Goal: Task Accomplishment & Management: Use online tool/utility

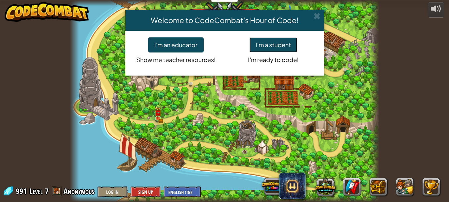
click at [281, 41] on button "I'm a student" at bounding box center [273, 44] width 48 height 15
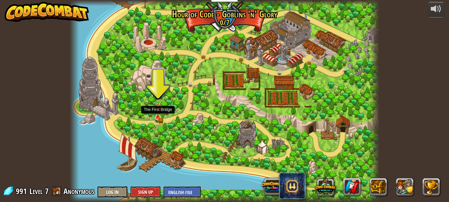
click at [158, 108] on img at bounding box center [157, 110] width 7 height 16
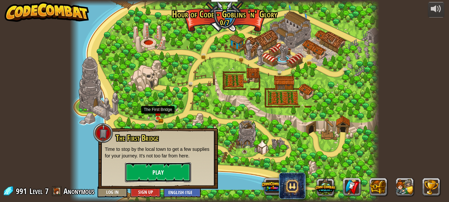
click at [170, 181] on button "Play" at bounding box center [158, 173] width 66 height 20
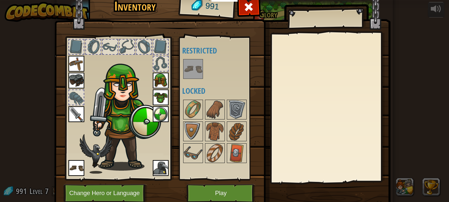
click at [303, 110] on div at bounding box center [330, 108] width 117 height 148
click at [233, 193] on button "Play" at bounding box center [220, 193] width 69 height 18
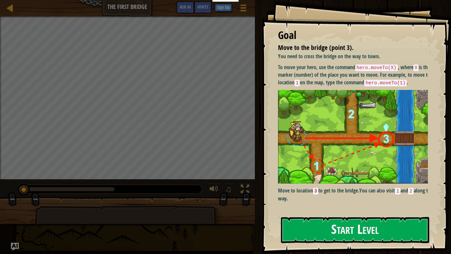
click at [314, 202] on button "Start Level" at bounding box center [355, 230] width 148 height 26
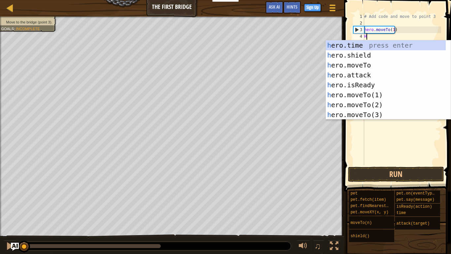
scroll to position [3, 0]
click at [356, 65] on div "h ero.time press enter h ero.shield press enter h ero.moveTo press enter h ero.…" at bounding box center [386, 89] width 120 height 99
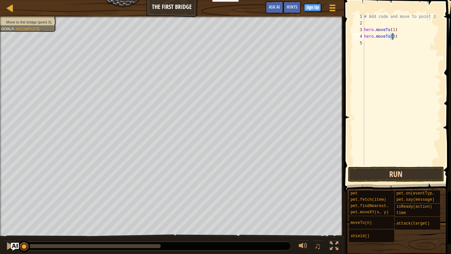
type textarea "hero.moveTo(3)"
click at [356, 169] on button "Run" at bounding box center [396, 174] width 96 height 15
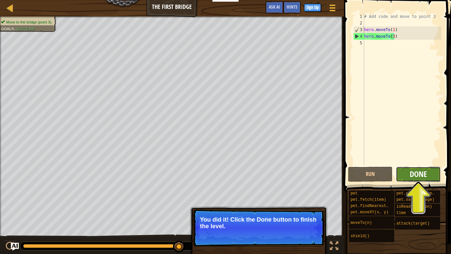
click at [417, 175] on span "Done" at bounding box center [418, 173] width 17 height 11
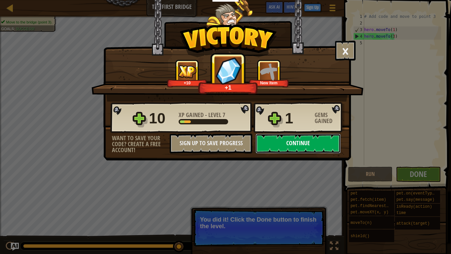
click at [274, 138] on button "Continue" at bounding box center [298, 143] width 85 height 20
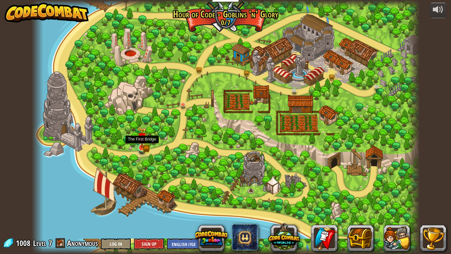
click at [144, 144] on img at bounding box center [142, 137] width 10 height 21
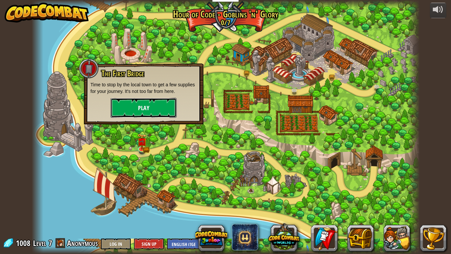
click at [147, 104] on button "Play" at bounding box center [144, 108] width 66 height 20
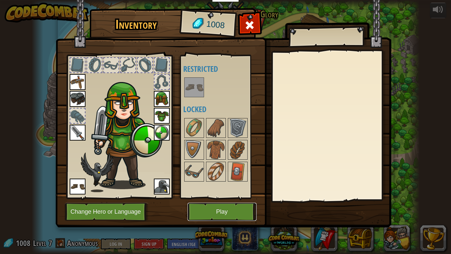
click at [214, 202] on button "Play" at bounding box center [222, 212] width 69 height 18
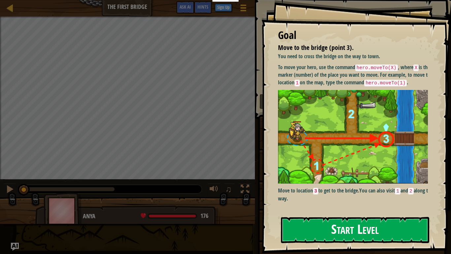
click at [297, 202] on button "Start Level" at bounding box center [355, 230] width 148 height 26
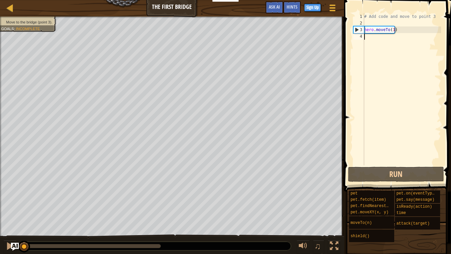
click at [393, 28] on div "# Add code and move to point 3 hero . moveTo ( 1 )" at bounding box center [402, 95] width 78 height 165
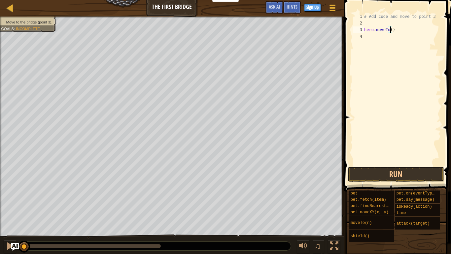
scroll to position [3, 2]
type textarea "hero.moveTo(3)"
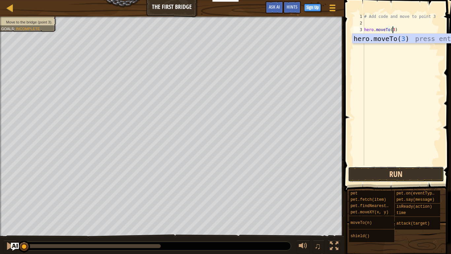
click at [384, 173] on button "Run" at bounding box center [396, 174] width 96 height 15
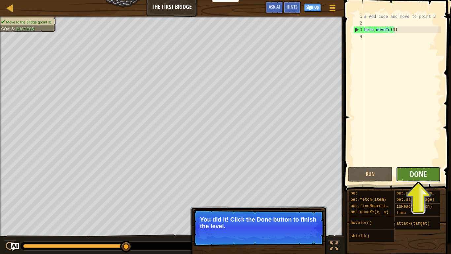
click at [404, 173] on button "Done" at bounding box center [418, 174] width 45 height 15
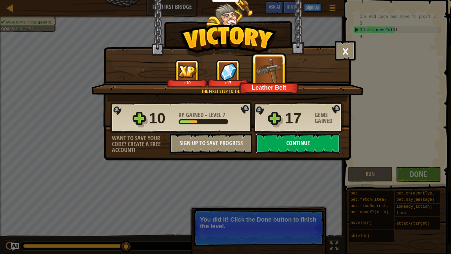
click at [322, 140] on button "Continue" at bounding box center [298, 143] width 85 height 20
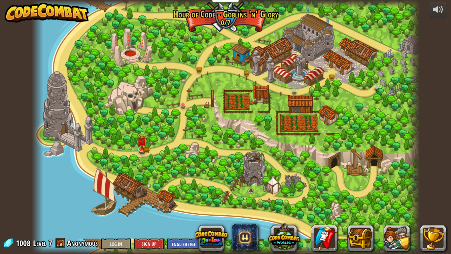
click at [131, 53] on div at bounding box center [226, 127] width 388 height 254
click at [184, 102] on link at bounding box center [184, 105] width 13 height 13
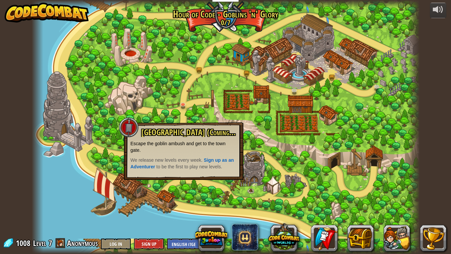
click at [255, 150] on div at bounding box center [226, 127] width 388 height 254
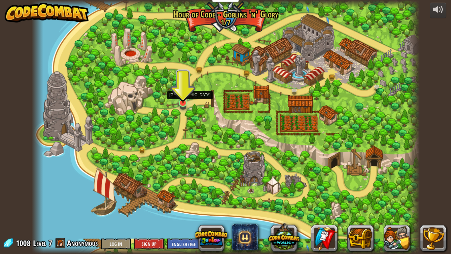
click at [184, 101] on img at bounding box center [183, 92] width 10 height 22
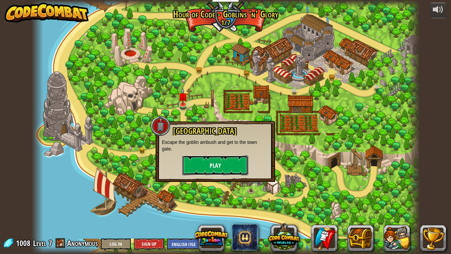
click at [213, 168] on button "Play" at bounding box center [215, 165] width 66 height 20
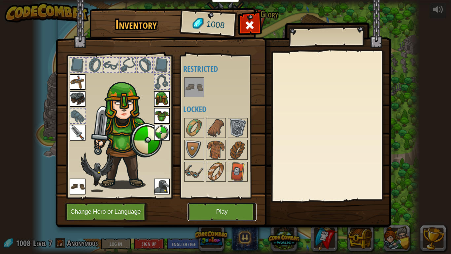
click at [229, 202] on button "Play" at bounding box center [222, 212] width 69 height 18
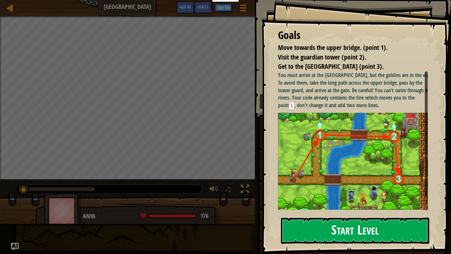
click at [353, 202] on button "Start Level" at bounding box center [355, 230] width 148 height 26
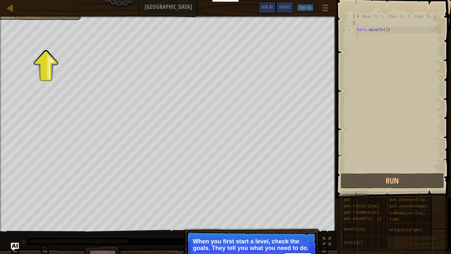
click at [35, 17] on div at bounding box center [168, 18] width 337 height 2
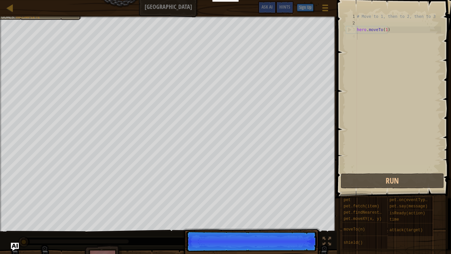
scroll to position [3, 0]
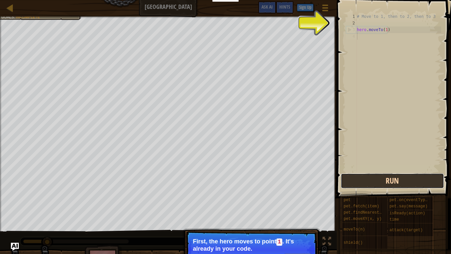
click at [393, 178] on button "Run" at bounding box center [392, 180] width 103 height 15
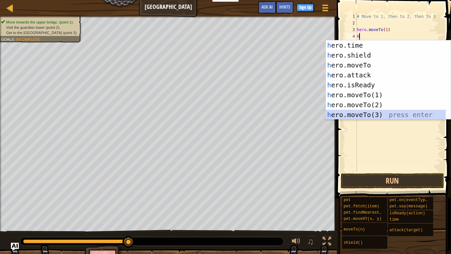
click at [358, 113] on div "h ero.time press enter h ero.shield press enter h ero.moveTo press enter h ero.…" at bounding box center [386, 89] width 120 height 99
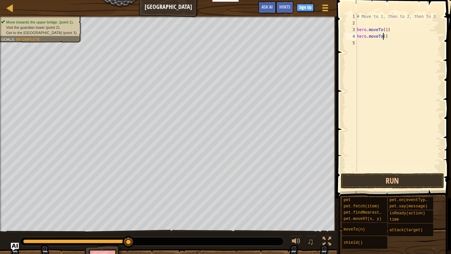
scroll to position [3, 2]
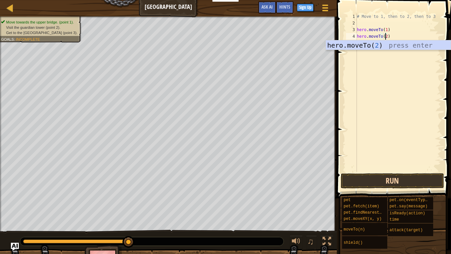
type textarea "hero.moveTo(2)"
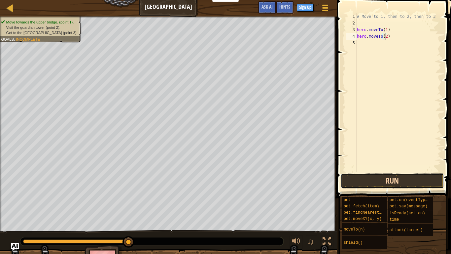
click at [411, 180] on button "Run" at bounding box center [392, 180] width 103 height 15
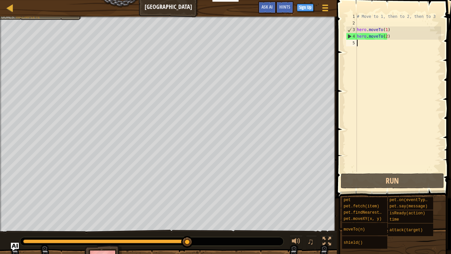
click at [362, 42] on div "# Move to 1, then to 2, then to 3 hero . moveTo ( 1 ) hero . moveTo ( 2 )" at bounding box center [399, 99] width 86 height 172
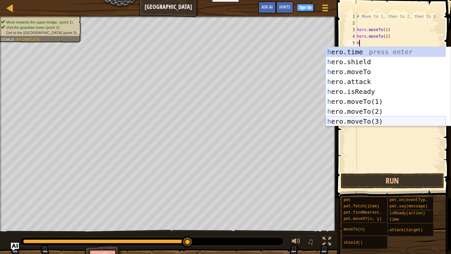
click at [351, 119] on div "h ero.time press enter h ero.shield press enter h ero.moveTo press enter h ero.…" at bounding box center [386, 96] width 120 height 99
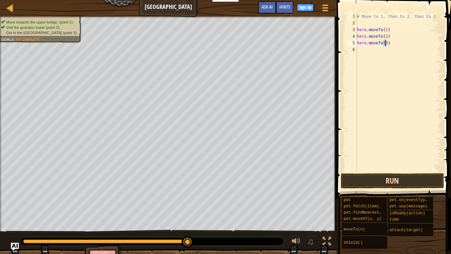
type textarea "hero.moveTo(3)"
click at [379, 179] on button "Run" at bounding box center [392, 180] width 103 height 15
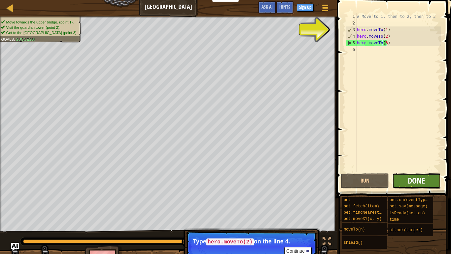
click at [424, 176] on span "Done" at bounding box center [416, 180] width 17 height 11
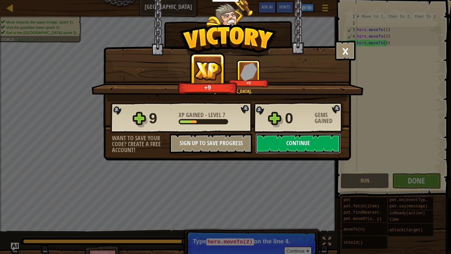
click at [316, 146] on button "Continue" at bounding box center [298, 143] width 85 height 20
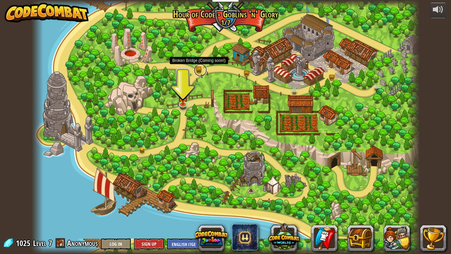
click at [197, 70] on link at bounding box center [200, 69] width 13 height 13
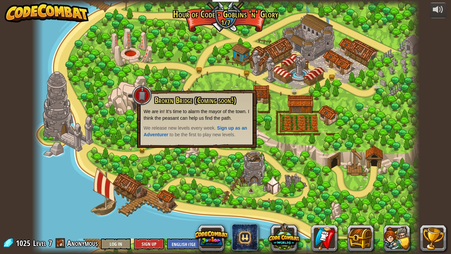
click at [230, 100] on span "Broken Bridge (Coming soon!)" at bounding box center [196, 99] width 82 height 11
click at [238, 124] on div "Broken Bridge (Coming soon!) We are in! It's time to alarm the mayor of the tow…" at bounding box center [197, 117] width 106 height 42
click at [221, 148] on div at bounding box center [226, 127] width 388 height 254
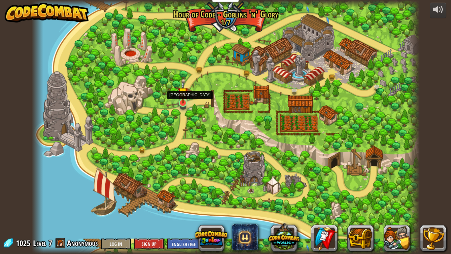
click at [183, 101] on img at bounding box center [183, 92] width 10 height 22
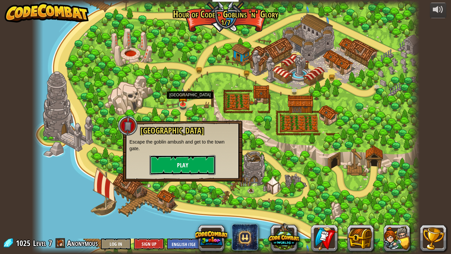
click at [202, 155] on button "Play" at bounding box center [183, 165] width 66 height 20
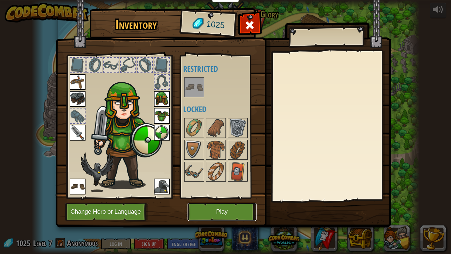
click at [230, 202] on button "Play" at bounding box center [222, 212] width 69 height 18
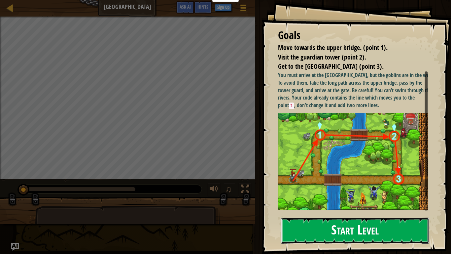
click at [308, 202] on button "Start Level" at bounding box center [355, 230] width 148 height 26
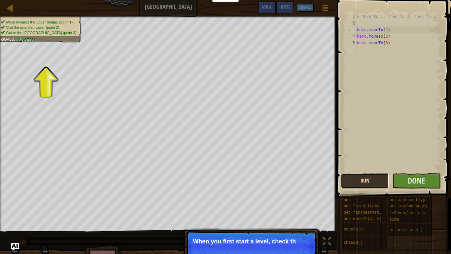
click at [376, 178] on button "Run" at bounding box center [365, 180] width 48 height 15
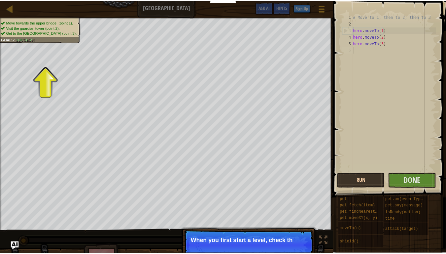
scroll to position [3, 0]
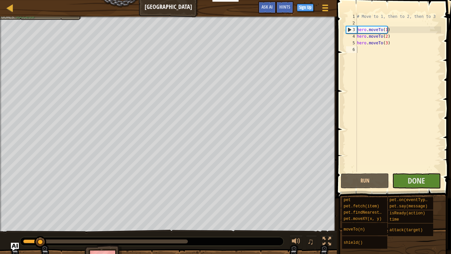
click at [0, 20] on div at bounding box center [1, 129] width 2 height 225
click at [16, 17] on div at bounding box center [168, 18] width 337 height 2
click at [30, 11] on div "Map Old Town Road Game Menu Done Sign Up Hints Ask AI" at bounding box center [168, 8] width 337 height 17
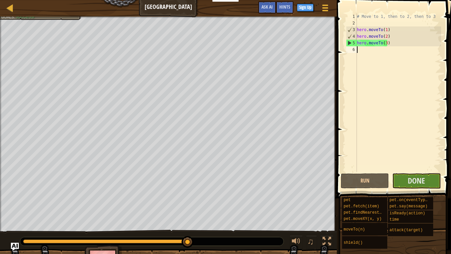
click at [45, 17] on div at bounding box center [168, 18] width 337 height 2
click at [50, 51] on div "Move towards the upper bridge. (point 1). Visit the [GEOGRAPHIC_DATA] (point 2)…" at bounding box center [168, 124] width 337 height 215
click at [10, 4] on div at bounding box center [10, 8] width 8 height 8
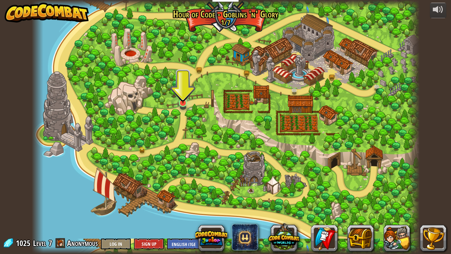
click at [182, 103] on img at bounding box center [183, 92] width 10 height 22
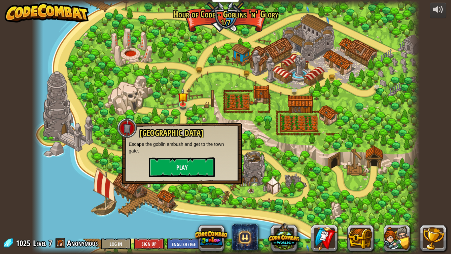
click at [250, 120] on div at bounding box center [226, 127] width 388 height 254
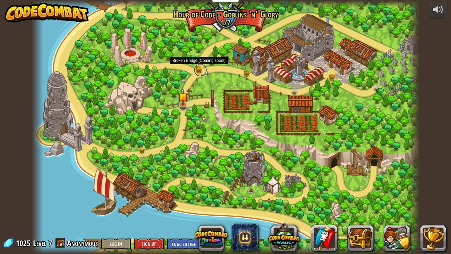
click at [199, 67] on link at bounding box center [200, 69] width 13 height 13
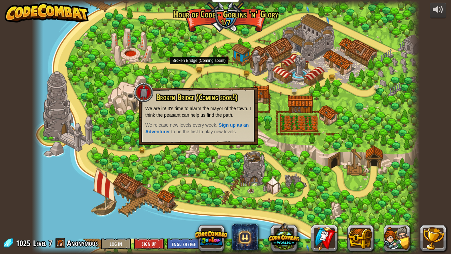
click at [189, 109] on p "We are in! It's time to alarm the mayor of the town. I think the peasant can he…" at bounding box center [198, 111] width 106 height 13
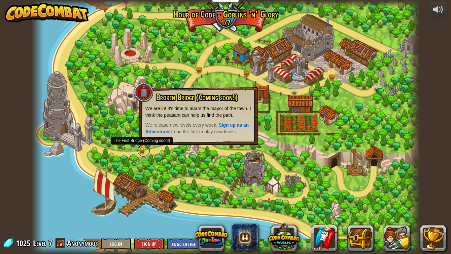
click at [142, 147] on link at bounding box center [143, 150] width 13 height 13
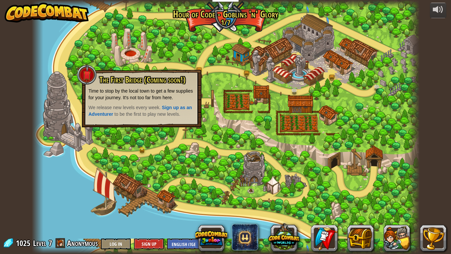
click at [223, 75] on div at bounding box center [226, 127] width 388 height 254
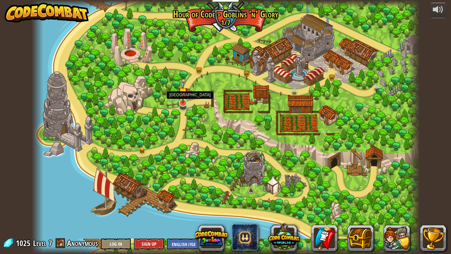
click at [184, 101] on img at bounding box center [183, 92] width 10 height 22
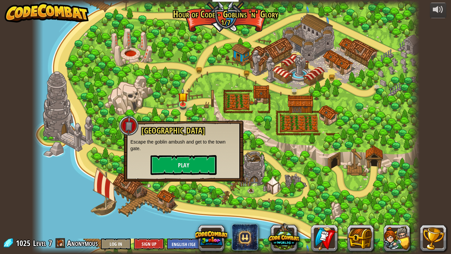
click at [192, 154] on div "Old Town Road Escape the goblin ambush and get to the town gate. Play" at bounding box center [184, 150] width 106 height 49
click at [197, 168] on button "Play" at bounding box center [184, 165] width 66 height 20
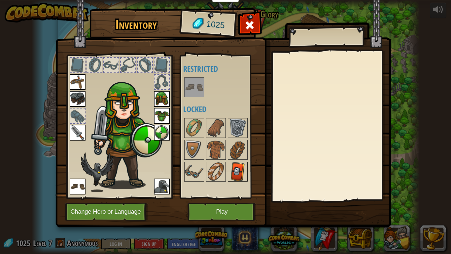
click at [238, 172] on img at bounding box center [238, 171] width 19 height 19
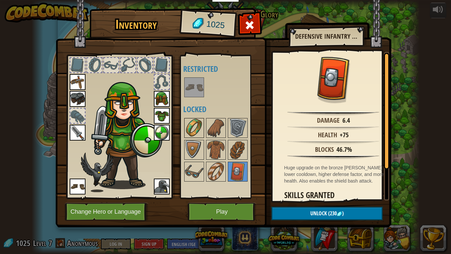
click at [196, 124] on img at bounding box center [194, 128] width 19 height 19
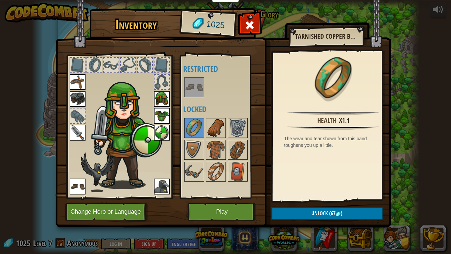
click at [223, 126] on img at bounding box center [216, 128] width 19 height 19
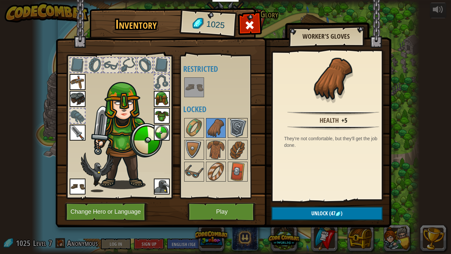
click at [235, 129] on img at bounding box center [238, 128] width 19 height 19
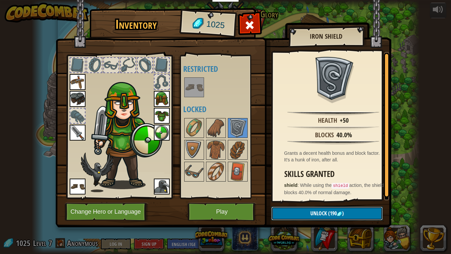
click at [300, 202] on button "Unlock (190 )" at bounding box center [327, 213] width 111 height 14
click at [242, 202] on button "Play" at bounding box center [222, 212] width 69 height 18
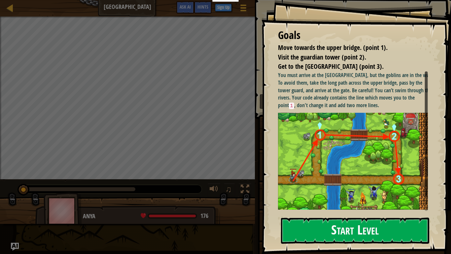
click at [332, 202] on button "Start Level" at bounding box center [355, 230] width 148 height 26
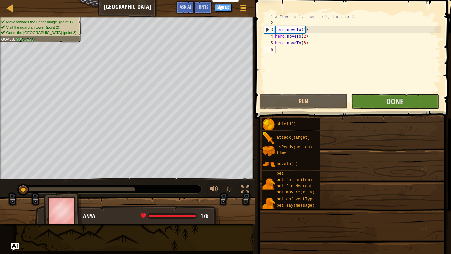
click at [332, 202] on div "Educators Create Free Account School & District Solutions Teacher Toolkit Previ…" at bounding box center [225, 127] width 451 height 254
click at [332, 202] on span at bounding box center [352, 209] width 192 height 196
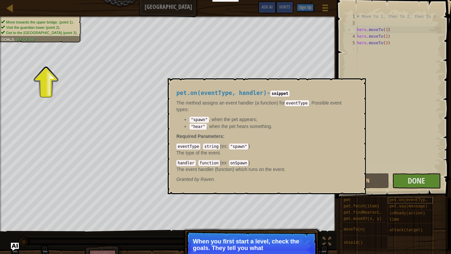
drag, startPoint x: 332, startPoint y: 235, endPoint x: 409, endPoint y: 198, distance: 85.7
click at [409, 198] on div "pet pet.fetch(item) pet.findNearestByType(type) pet.moveXY(x, y) moveTo(n) shie…" at bounding box center [394, 223] width 105 height 52
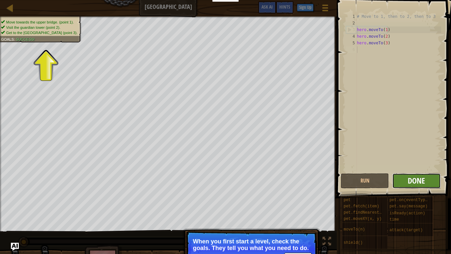
click at [416, 181] on span "Done" at bounding box center [416, 180] width 17 height 11
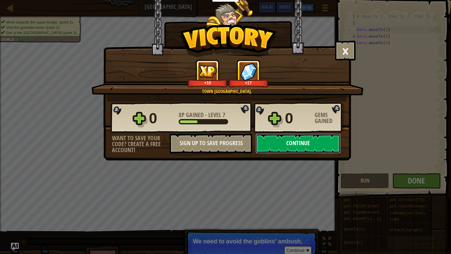
click at [289, 134] on button "Continue" at bounding box center [298, 143] width 85 height 20
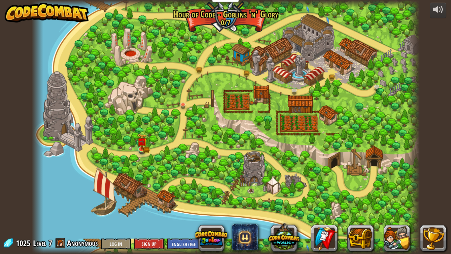
click at [353, 202] on div at bounding box center [226, 250] width 388 height 8
click at [442, 106] on div "powered by Broken Bridge We are in! It's time to alarm the mayor of the town. I…" at bounding box center [225, 127] width 451 height 254
click at [445, 14] on button at bounding box center [438, 11] width 17 height 16
click at [443, 7] on div at bounding box center [438, 9] width 11 height 11
click at [238, 0] on div at bounding box center [226, 4] width 388 height 8
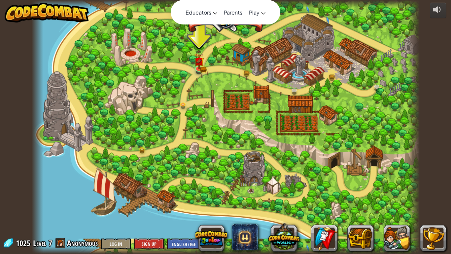
click at [230, 0] on nav "Educators Create Free Account School & District Solutions Teacher Toolkit Previ…" at bounding box center [226, 12] width 110 height 24
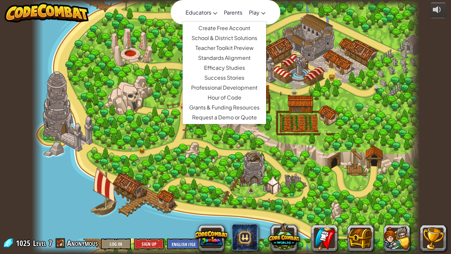
click at [204, 14] on span "Educators" at bounding box center [199, 12] width 26 height 7
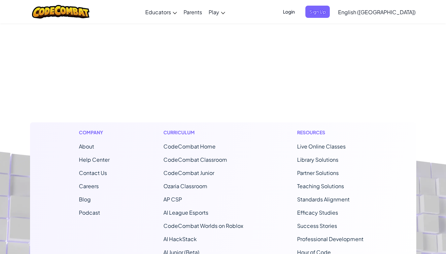
click at [262, 12] on div "Toggle navigation Educators Create Free Account School & District Solutions Tea…" at bounding box center [223, 11] width 450 height 23
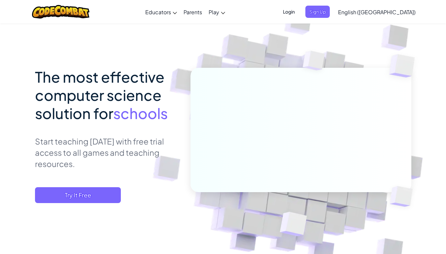
scroll to position [22, 0]
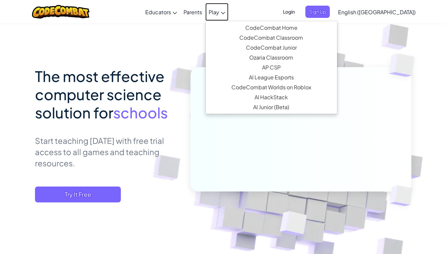
click at [219, 10] on span "Play" at bounding box center [214, 12] width 11 height 7
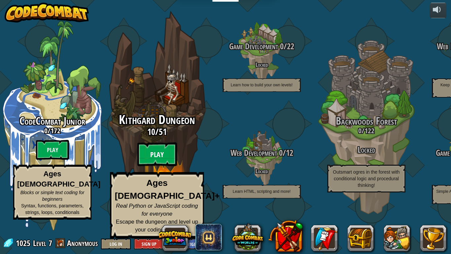
click at [160, 166] on btn "Play" at bounding box center [157, 154] width 40 height 24
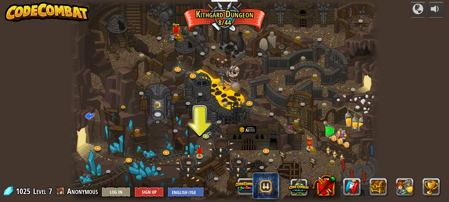
click at [214, 135] on div at bounding box center [224, 101] width 309 height 202
click at [201, 151] on img at bounding box center [199, 147] width 7 height 17
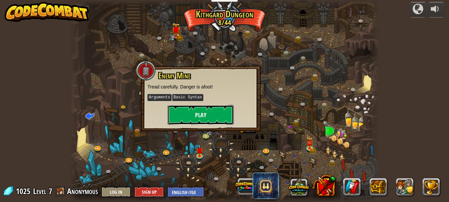
click at [199, 111] on button "Play" at bounding box center [201, 115] width 66 height 20
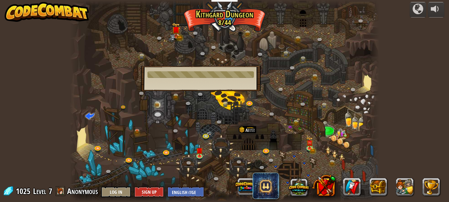
click at [236, 73] on div at bounding box center [200, 74] width 106 height 7
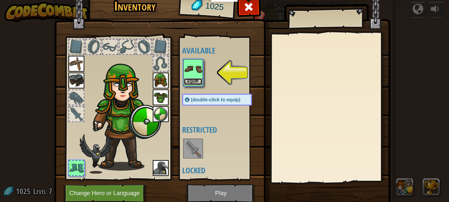
drag, startPoint x: 240, startPoint y: 75, endPoint x: 189, endPoint y: 80, distance: 51.4
click at [189, 80] on button "Equip" at bounding box center [193, 81] width 19 height 7
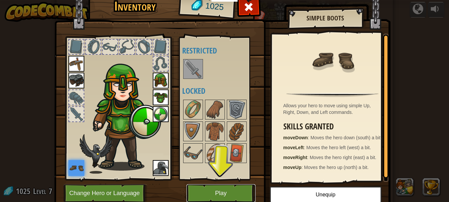
click at [216, 186] on button "Play" at bounding box center [220, 193] width 69 height 18
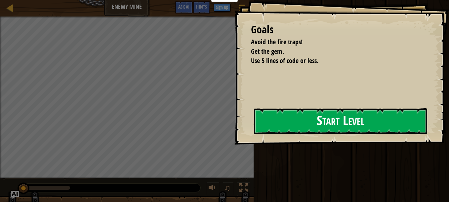
drag, startPoint x: 256, startPoint y: 143, endPoint x: 270, endPoint y: 125, distance: 22.8
click at [270, 125] on div "Start Level" at bounding box center [340, 121] width 173 height 26
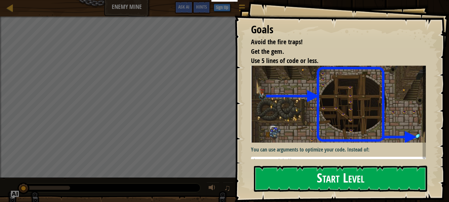
click at [270, 125] on img at bounding box center [341, 104] width 180 height 77
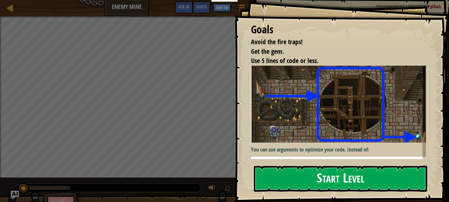
click at [275, 185] on button "Start Level" at bounding box center [340, 179] width 173 height 26
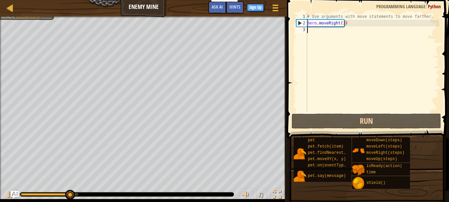
type textarea "H"
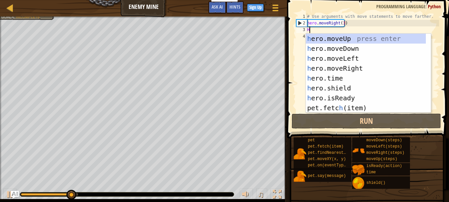
scroll to position [3, 0]
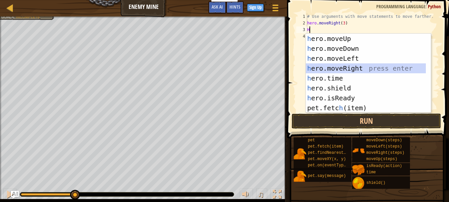
click at [331, 66] on div "h ero.moveUp press enter h ero.moveDown press enter h ero.moveLeft press enter …" at bounding box center [366, 83] width 120 height 99
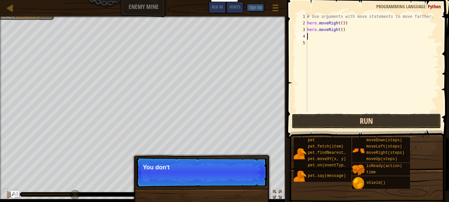
click at [347, 121] on button "Run" at bounding box center [365, 121] width 149 height 15
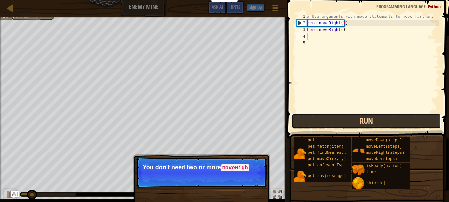
click at [347, 121] on button "Run" at bounding box center [365, 121] width 149 height 15
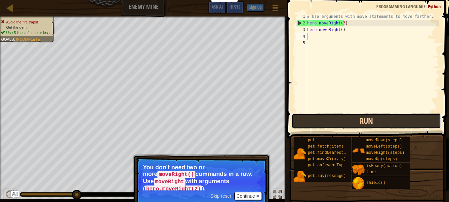
click at [338, 122] on button "Run" at bounding box center [365, 121] width 149 height 15
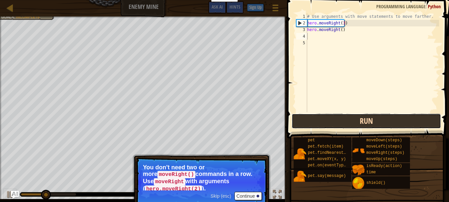
click at [338, 125] on button "Run" at bounding box center [365, 121] width 149 height 15
click at [339, 125] on button "Running" at bounding box center [365, 121] width 149 height 15
click at [339, 125] on button "Run" at bounding box center [365, 121] width 149 height 15
click at [339, 125] on button "Running" at bounding box center [365, 121] width 149 height 15
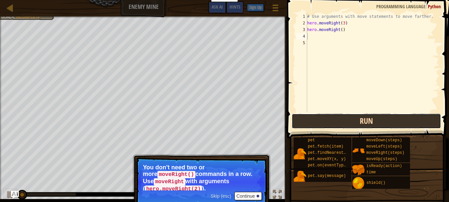
click at [339, 125] on button "Run" at bounding box center [365, 121] width 149 height 15
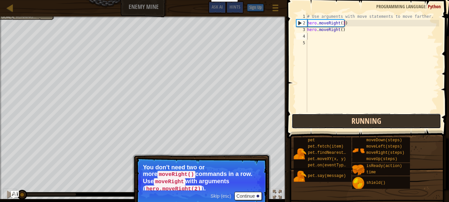
click at [339, 125] on button "Running" at bounding box center [365, 121] width 149 height 15
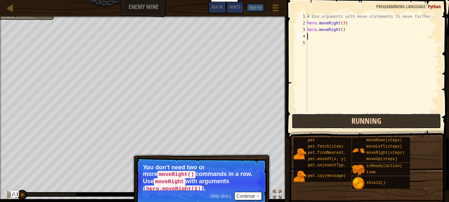
click at [339, 125] on button "Running" at bounding box center [365, 121] width 149 height 15
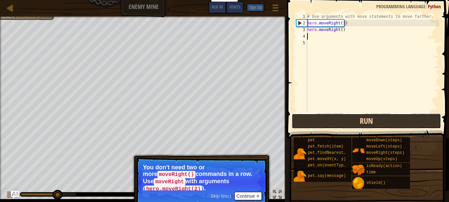
click at [368, 121] on button "Run" at bounding box center [365, 121] width 149 height 15
